Goal: Information Seeking & Learning: Learn about a topic

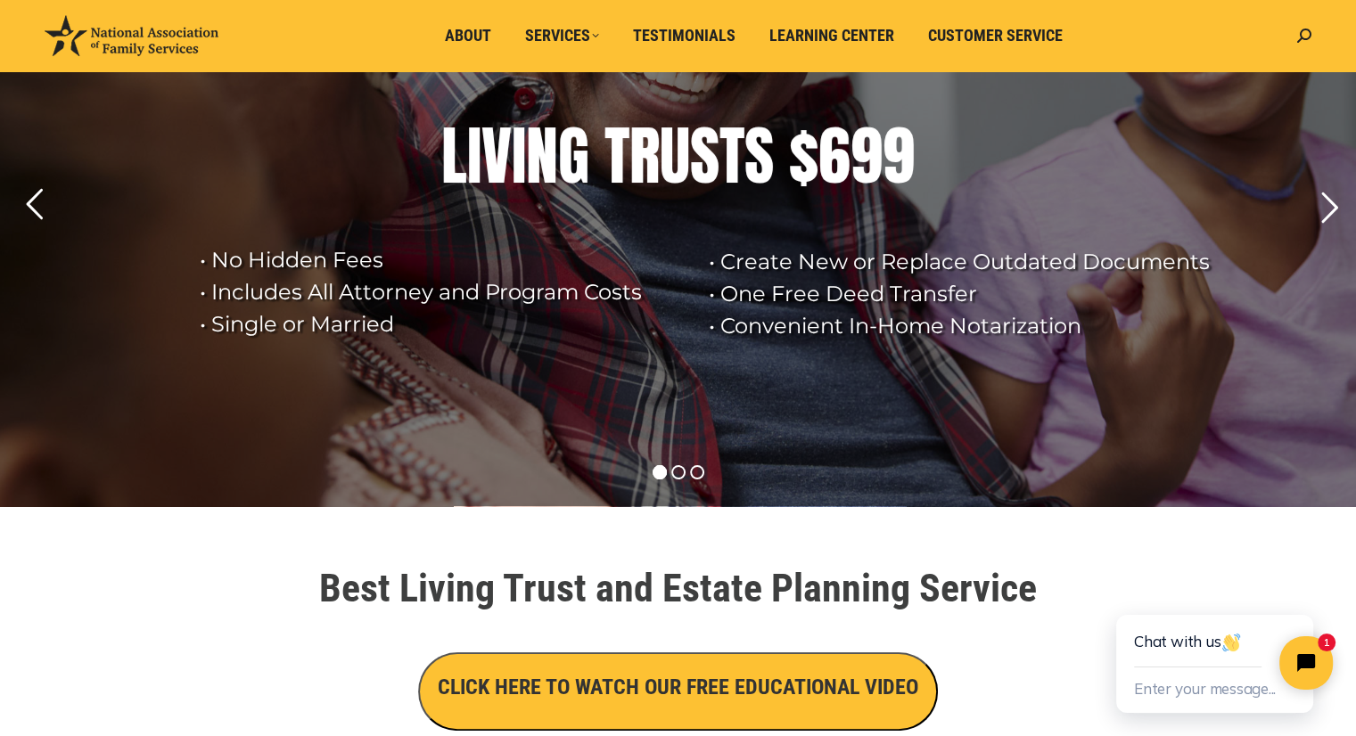
scroll to position [164, 0]
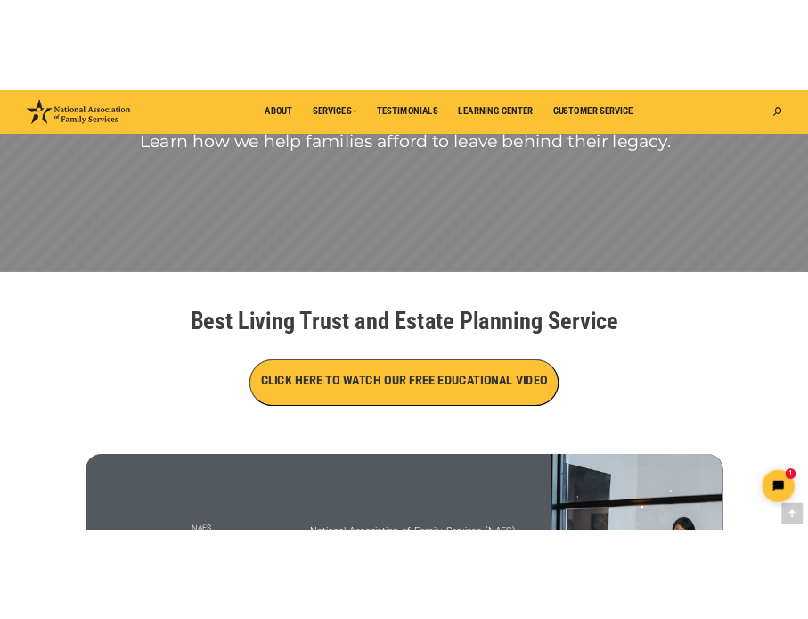
scroll to position [364, 0]
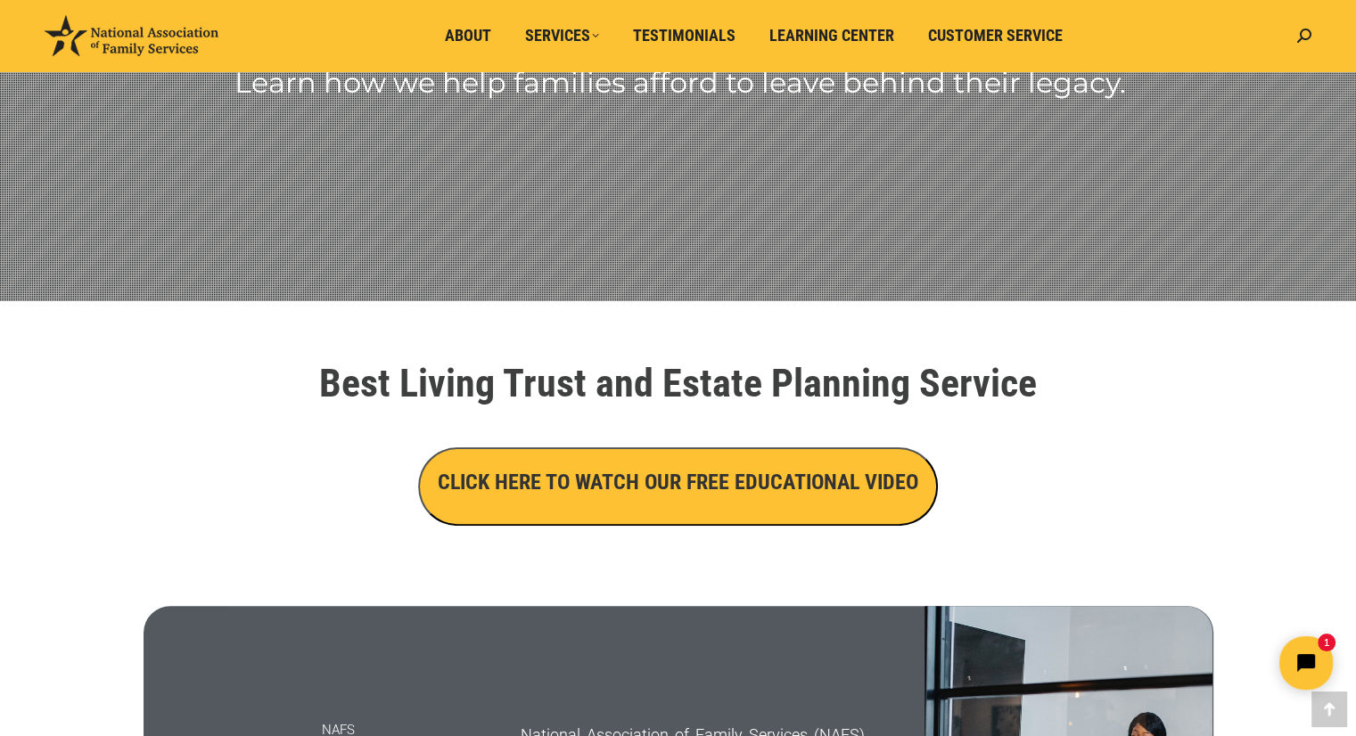
click at [583, 477] on h3 "CLICK HERE TO WATCH OUR FREE EDUCATIONAL VIDEO" at bounding box center [678, 482] width 480 height 30
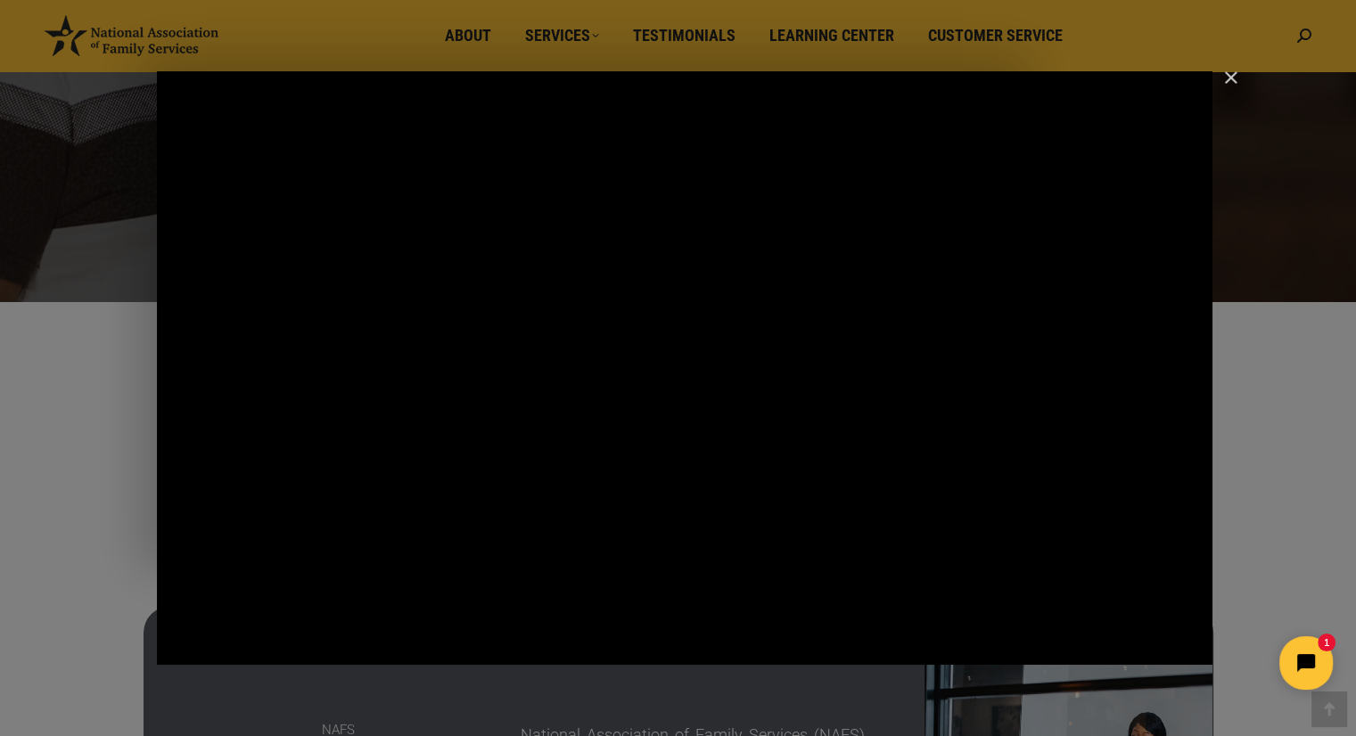
click at [583, 477] on div "Main Video - Full Webinar (Emma) Landon V1.4" at bounding box center [684, 368] width 1055 height 594
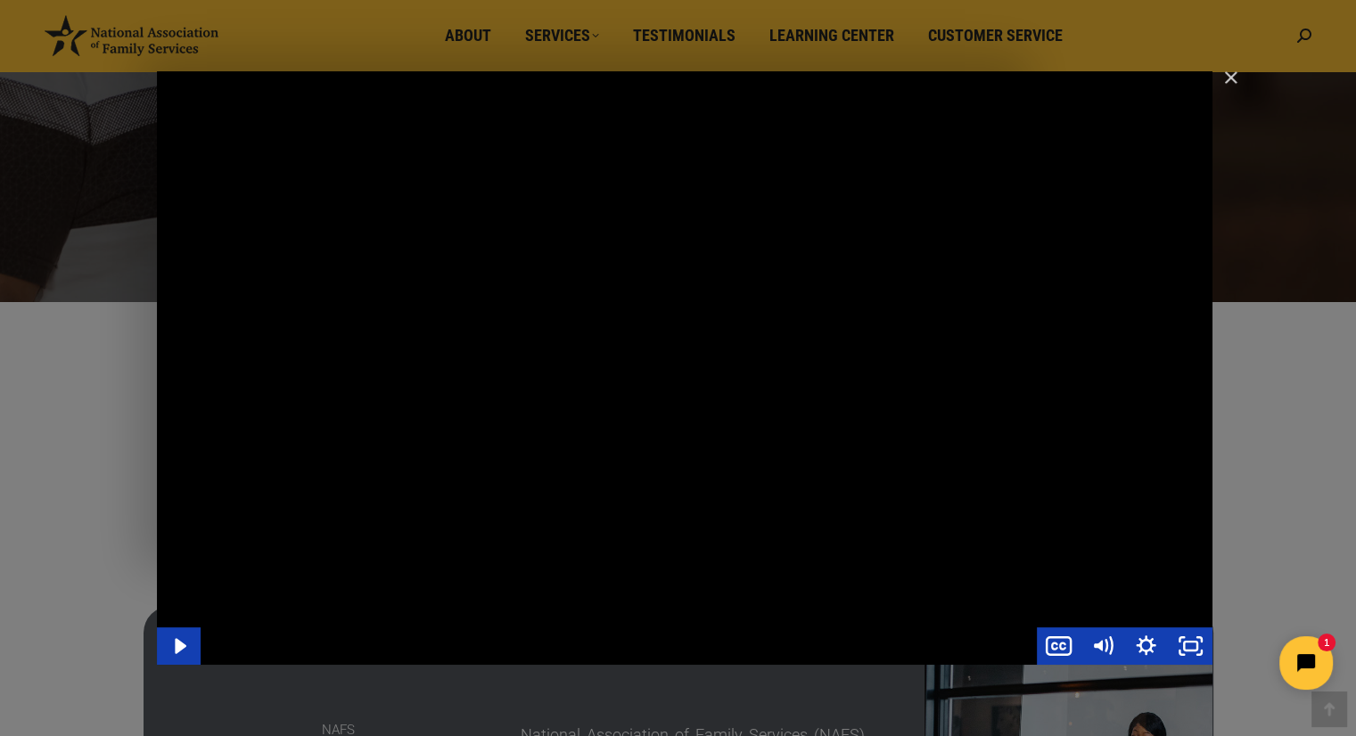
click at [772, 365] on div "Main Video - Full Webinar (Emma) Landon V1.4" at bounding box center [684, 368] width 1055 height 594
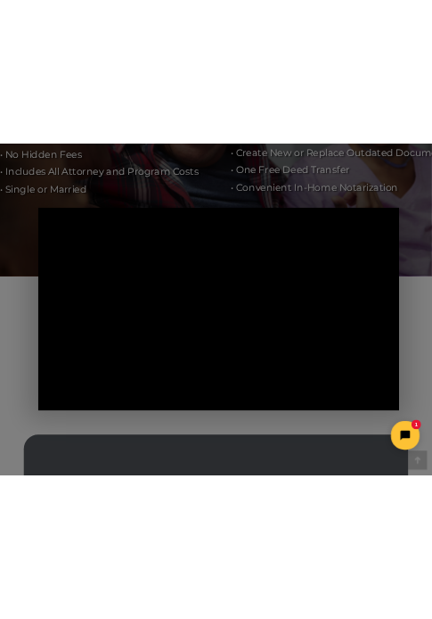
scroll to position [332, 0]
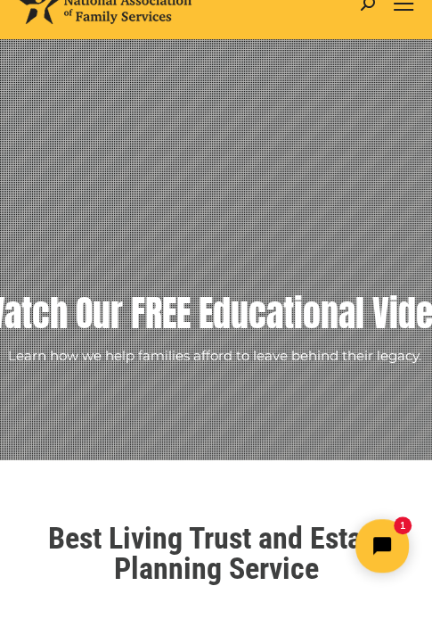
scroll to position [0, 0]
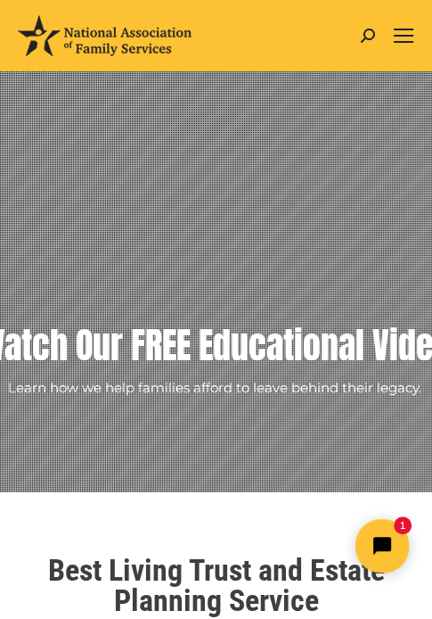
click at [296, 27] on div "MON - FRI 8:00 AM – 5:00 p.m. (PST) Search: Go! Search: Go!" at bounding box center [288, 35] width 193 height 71
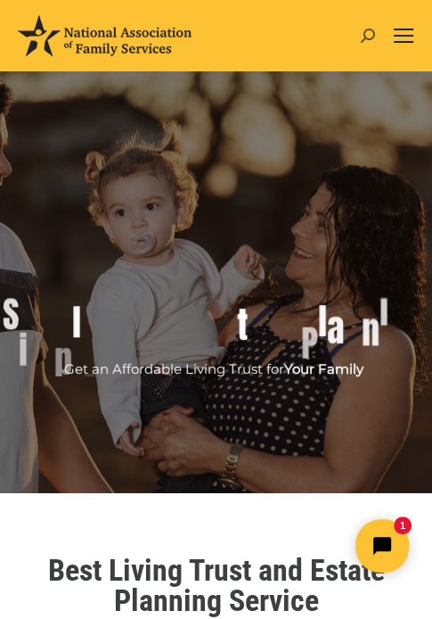
click at [367, 29] on icon at bounding box center [368, 36] width 14 height 14
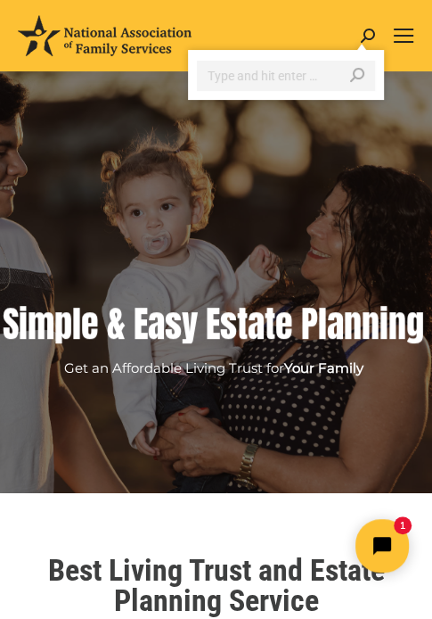
click at [315, 53] on div at bounding box center [286, 75] width 196 height 50
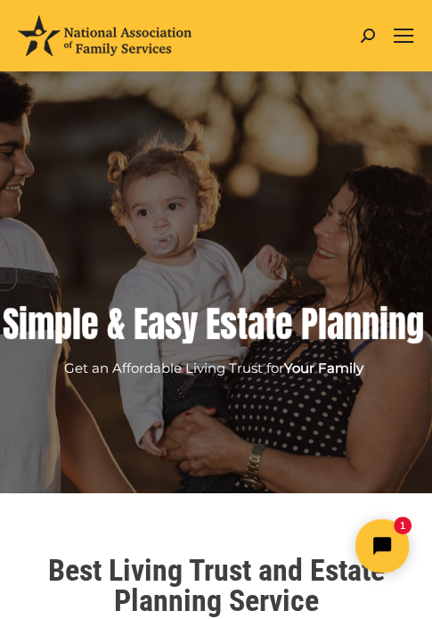
click at [275, 167] on rs-layer at bounding box center [216, 281] width 432 height 421
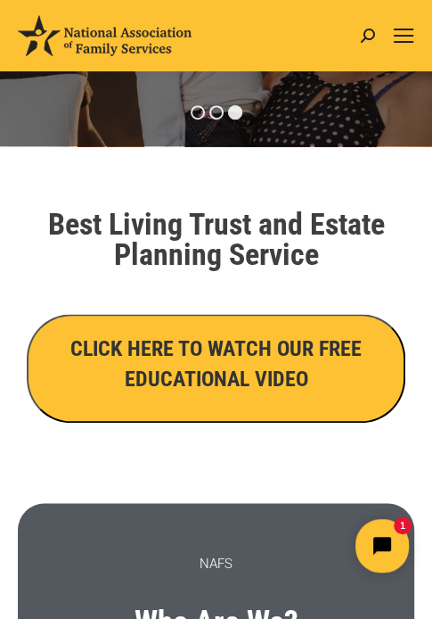
scroll to position [399, 0]
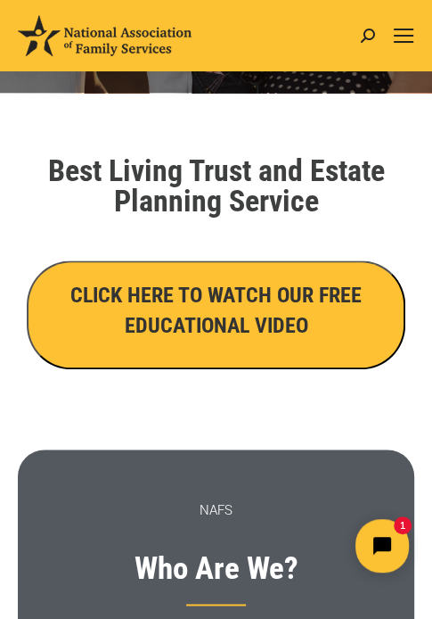
click at [235, 318] on h3 "CLICK HERE TO WATCH OUR FREE EDUCATIONAL VIDEO" at bounding box center [216, 310] width 340 height 61
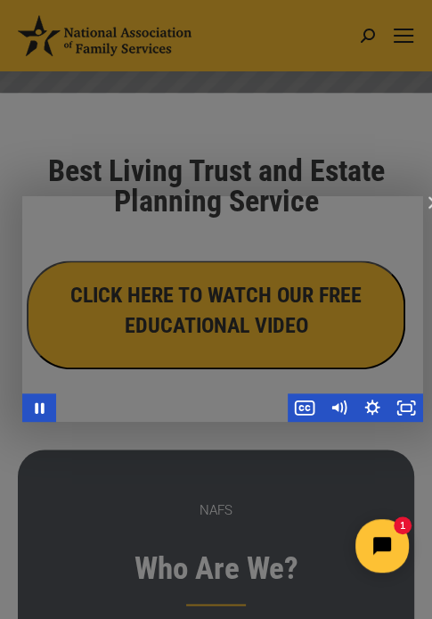
click at [93, 383] on div "Main Video - Full Webinar (Emma) Landon V1.4" at bounding box center [222, 308] width 401 height 225
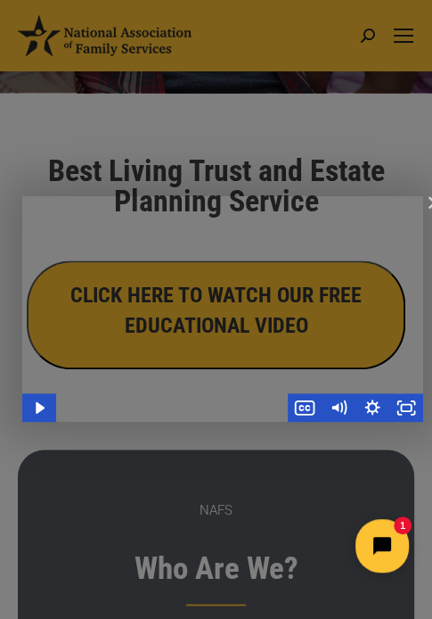
click at [96, 376] on div "Main Video - Full Webinar (Emma) Landon V1.4" at bounding box center [222, 308] width 401 height 225
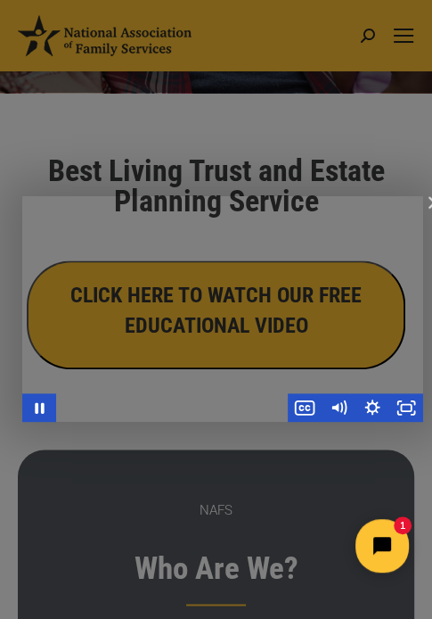
click at [178, 407] on div "Main Video - Full Webinar (Emma) Landon V1.4" at bounding box center [172, 407] width 232 height 29
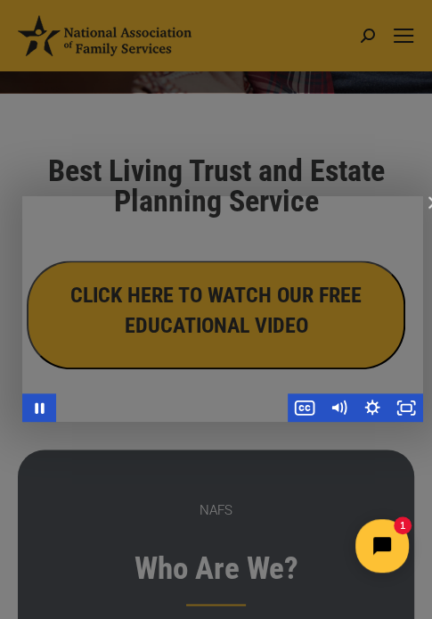
click at [152, 336] on div "Main Video - Full Webinar (Emma) Landon V1.4" at bounding box center [222, 308] width 401 height 225
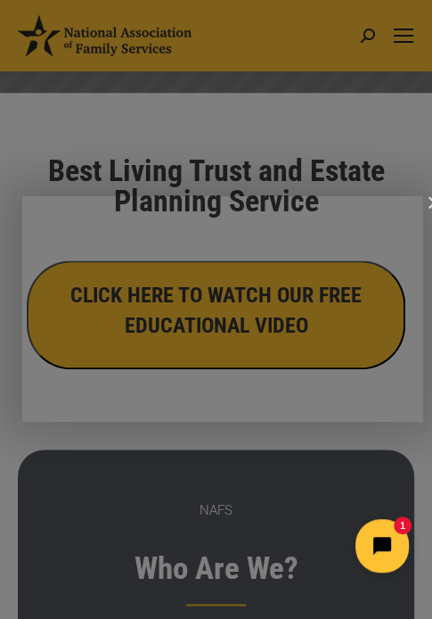
click at [152, 336] on div "Main Video - Full Webinar (Emma) Landon V1.4" at bounding box center [222, 308] width 401 height 225
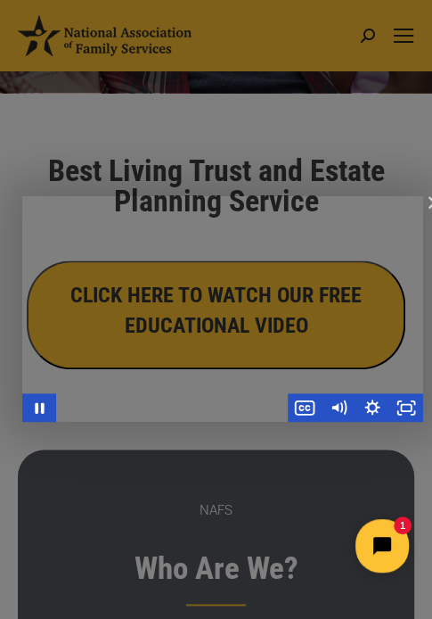
click at [160, 367] on div "Main Video - Full Webinar (Emma) Landon V1.4" at bounding box center [222, 308] width 401 height 225
